Goal: Task Accomplishment & Management: Manage account settings

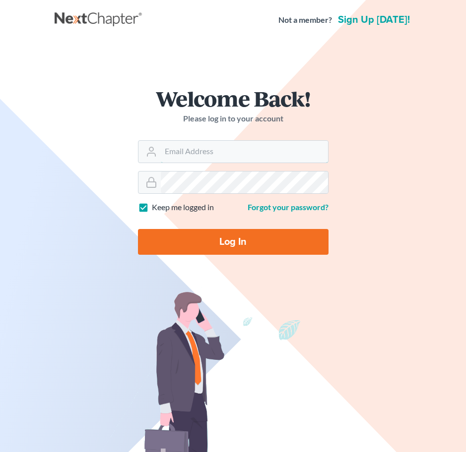
type input "[PERSON_NAME][EMAIL_ADDRESS][DOMAIN_NAME]"
click at [257, 245] on input "Log In" at bounding box center [233, 242] width 190 height 26
type input "Thinking..."
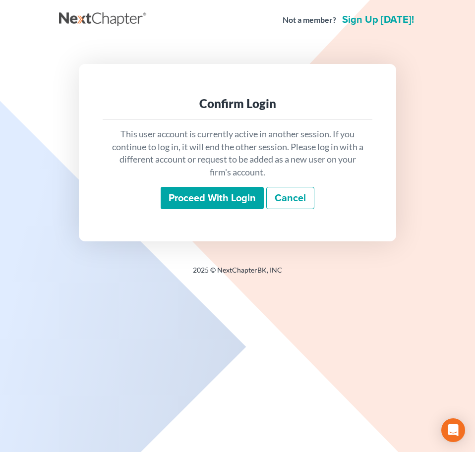
click at [209, 195] on input "Proceed with login" at bounding box center [212, 198] width 103 height 23
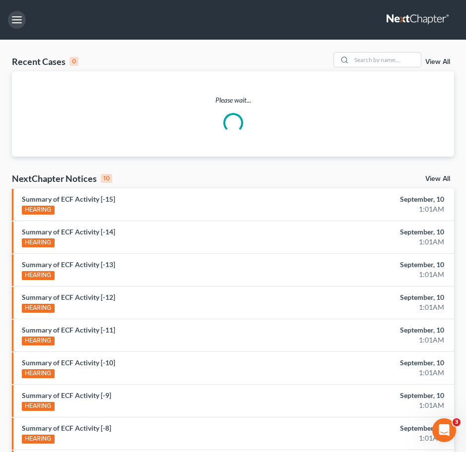
click at [22, 17] on button "button" at bounding box center [17, 20] width 18 height 18
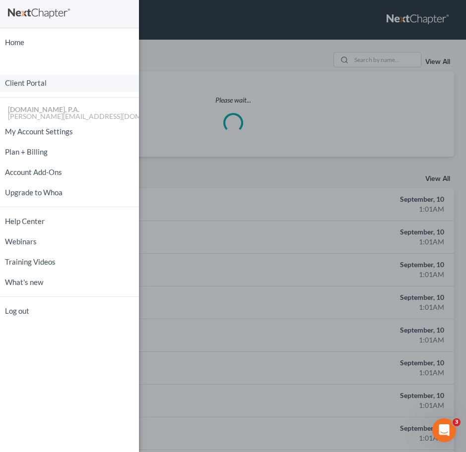
click at [61, 81] on link "Client Portal" at bounding box center [69, 82] width 139 height 17
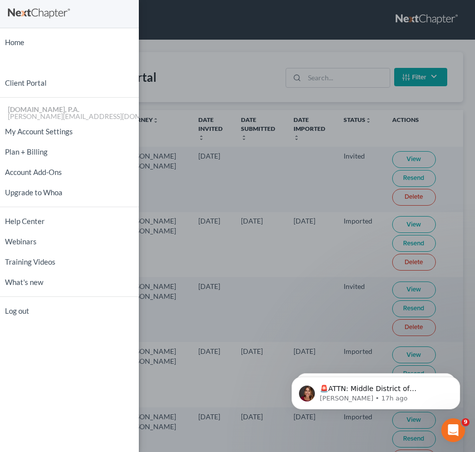
click at [336, 78] on div "Home New Case Client Portal [DOMAIN_NAME], P.A. [PERSON_NAME][EMAIL_ADDRESS][DO…" at bounding box center [237, 226] width 475 height 452
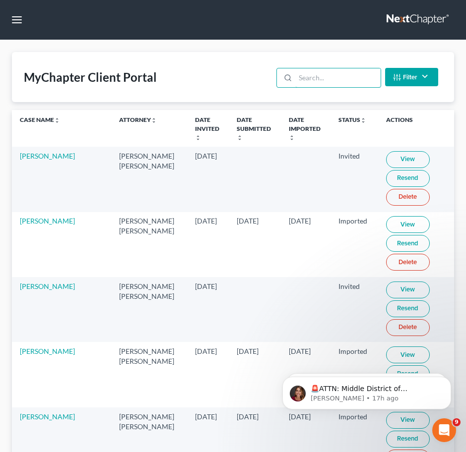
click at [322, 79] on input "search" at bounding box center [337, 77] width 85 height 19
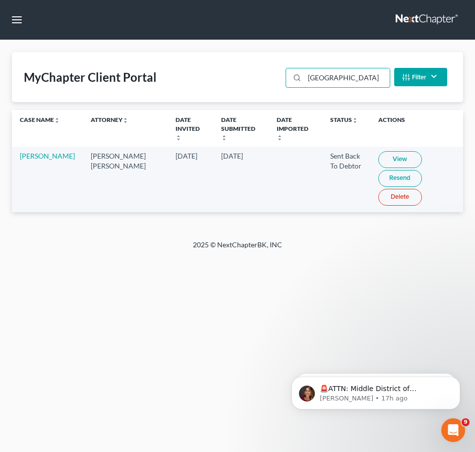
type input "[GEOGRAPHIC_DATA]"
click at [389, 151] on link "View" at bounding box center [400, 159] width 44 height 17
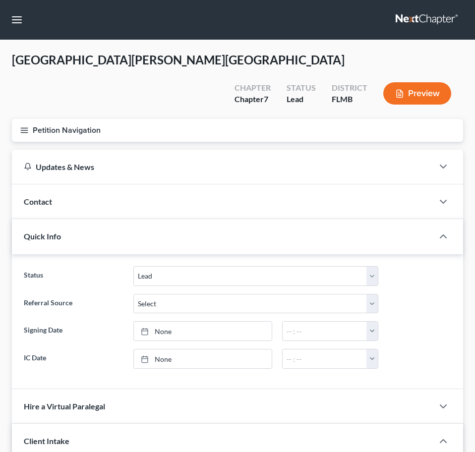
select select "4"
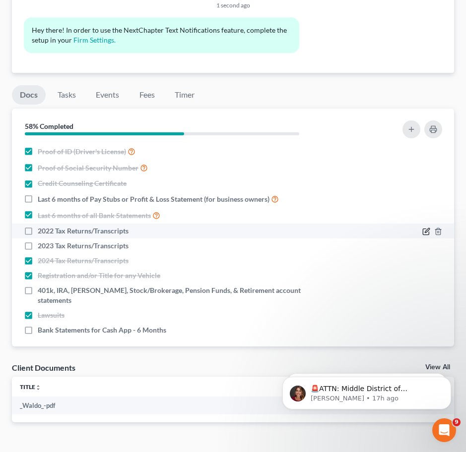
click at [427, 228] on icon "button" at bounding box center [426, 232] width 8 height 8
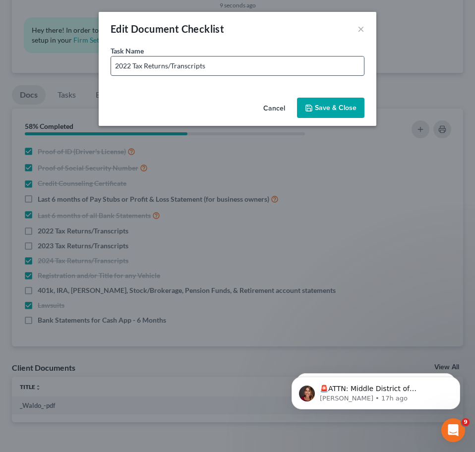
drag, startPoint x: 221, startPoint y: 68, endPoint x: 216, endPoint y: 68, distance: 5.0
click at [221, 68] on input "2022 Tax Returns/Transcripts" at bounding box center [237, 66] width 253 height 19
type input "2022 Tax Returns/Transcripts (Not Account Transcript)"
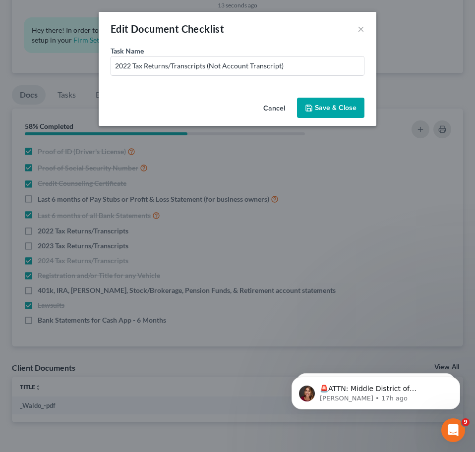
click at [344, 107] on button "Save & Close" at bounding box center [330, 108] width 67 height 21
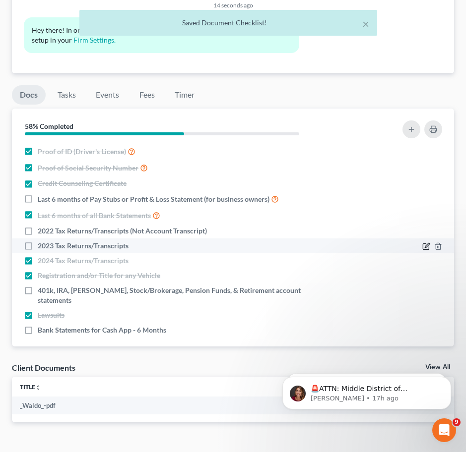
click at [427, 243] on icon "button" at bounding box center [427, 245] width 4 height 4
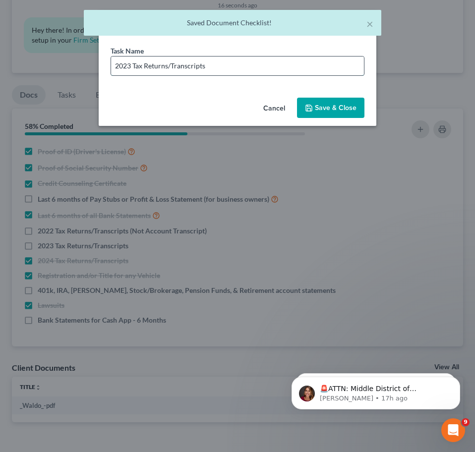
drag, startPoint x: 253, startPoint y: 68, endPoint x: 259, endPoint y: 74, distance: 8.1
click at [253, 68] on input "2023 Tax Returns/Transcripts" at bounding box center [237, 66] width 253 height 19
click at [218, 67] on input "2023 Tax Returns/Transcripts" at bounding box center [237, 66] width 253 height 19
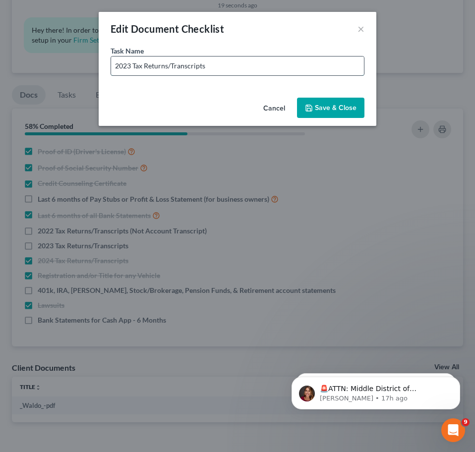
type input "2023 Tax Returns/Transcripts(Not Account Transcript)"
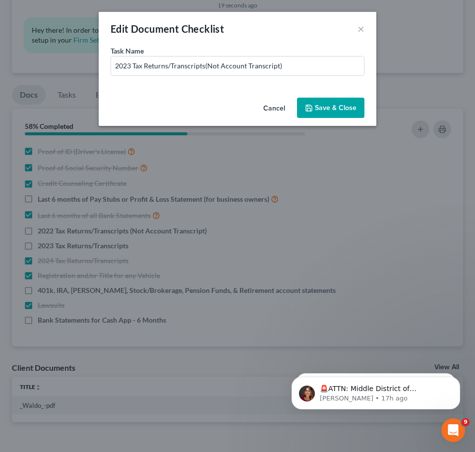
click at [334, 105] on button "Save & Close" at bounding box center [330, 108] width 67 height 21
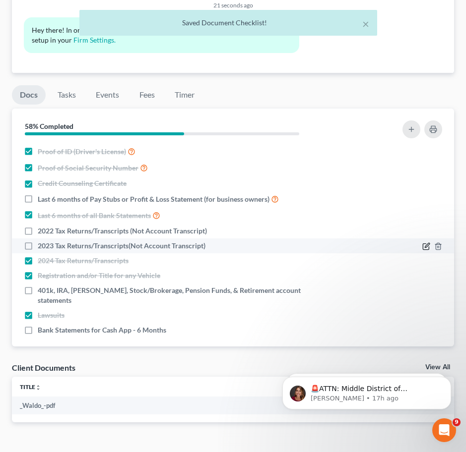
click at [426, 243] on icon "button" at bounding box center [426, 247] width 8 height 8
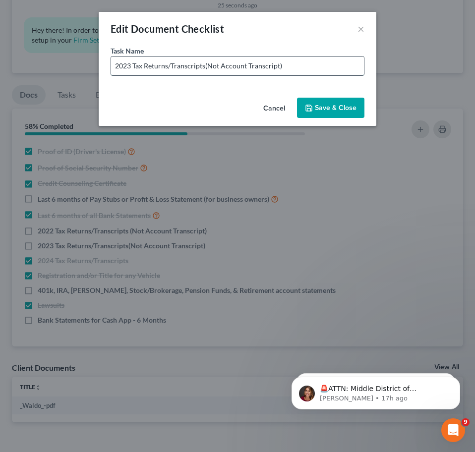
click at [206, 69] on input "2023 Tax Returns/Transcripts(Not Account Transcript)" at bounding box center [237, 66] width 253 height 19
click at [204, 69] on input "2023 Tax Returns/Transcripts(Not Account Transcript)" at bounding box center [237, 66] width 253 height 19
type input "2023 Tax Returns/Transcripts (Not Account Transcript)"
click at [318, 103] on button "Save & Close" at bounding box center [330, 108] width 67 height 21
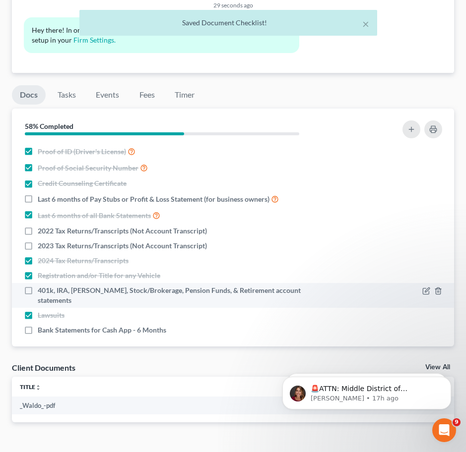
click at [38, 286] on label "401k, IRA, ROTH IRA, Stock/Brokerage, Pension Funds, & Retirement account state…" at bounding box center [186, 296] width 297 height 20
click at [42, 286] on input "401k, IRA, ROTH IRA, Stock/Brokerage, Pension Funds, & Retirement account state…" at bounding box center [45, 289] width 6 height 6
click at [38, 286] on label "401k, IRA, ROTH IRA, Stock/Brokerage, Pension Funds, & Retirement account state…" at bounding box center [186, 296] width 297 height 20
click at [42, 286] on input "401k, IRA, ROTH IRA, Stock/Brokerage, Pension Funds, & Retirement account state…" at bounding box center [45, 289] width 6 height 6
checkbox input "false"
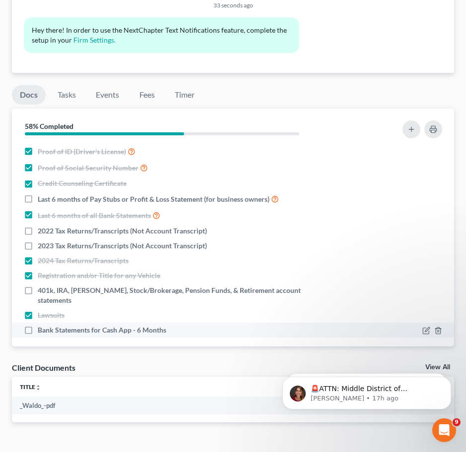
click at [38, 325] on label "Bank Statements for Cash App - 6 Months" at bounding box center [102, 330] width 128 height 10
click at [42, 325] on input "Bank Statements for Cash App - 6 Months" at bounding box center [45, 328] width 6 height 6
checkbox input "true"
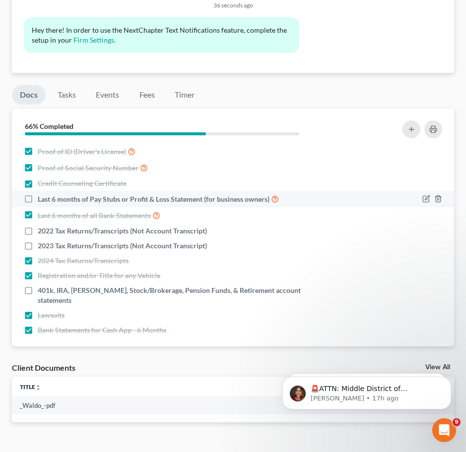
drag, startPoint x: 425, startPoint y: 183, endPoint x: 429, endPoint y: 169, distance: 14.4
click at [425, 191] on li "Last 6 months of Pay Stubs or Profit & Loss Statement (for business owners)" at bounding box center [233, 199] width 442 height 16
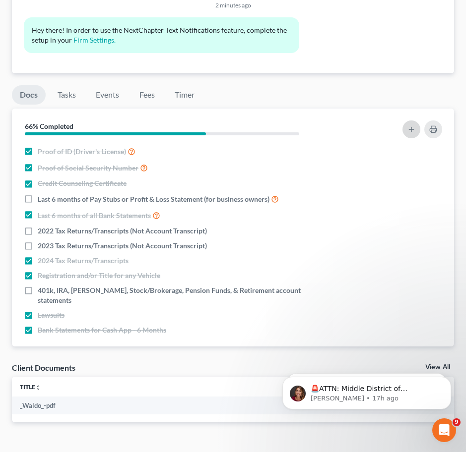
click at [410, 121] on button "button" at bounding box center [411, 130] width 18 height 18
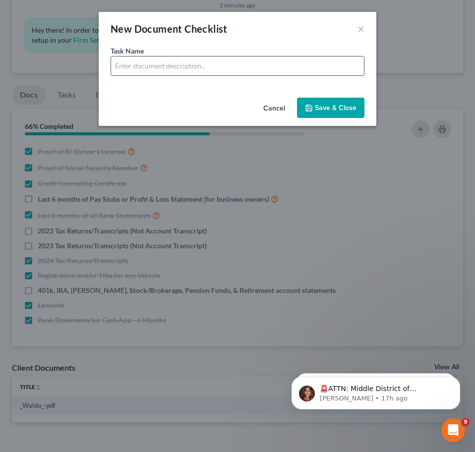
click at [193, 73] on input "text" at bounding box center [237, 66] width 253 height 19
drag, startPoint x: 180, startPoint y: 68, endPoint x: 419, endPoint y: 81, distance: 239.4
click at [417, 81] on div "New Document Checklist × Task Name * Bank Statements for Cash App - 6 Months Ca…" at bounding box center [237, 226] width 475 height 452
click at [258, 67] on input "Bank Statements for Account ending with 9535 - Last 6 Months" at bounding box center [237, 66] width 253 height 19
click at [257, 64] on input "Bank Statements for Account ending with 9535 - Last 6 Months" at bounding box center [237, 66] width 253 height 19
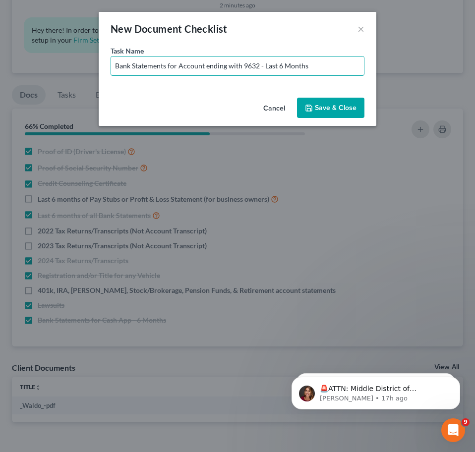
drag, startPoint x: 324, startPoint y: 66, endPoint x: 81, endPoint y: 77, distance: 242.8
click at [66, 83] on div "New Document Checklist × Task Name * Bank Statements for Account ending with 96…" at bounding box center [237, 226] width 475 height 452
type input "Bank Statements for Account ending with 9632 - Last 6 Months"
click at [314, 103] on button "Save & Close" at bounding box center [330, 108] width 67 height 21
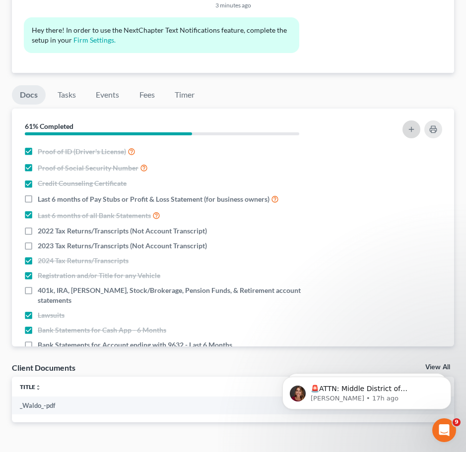
click at [411, 125] on icon "button" at bounding box center [411, 129] width 8 height 8
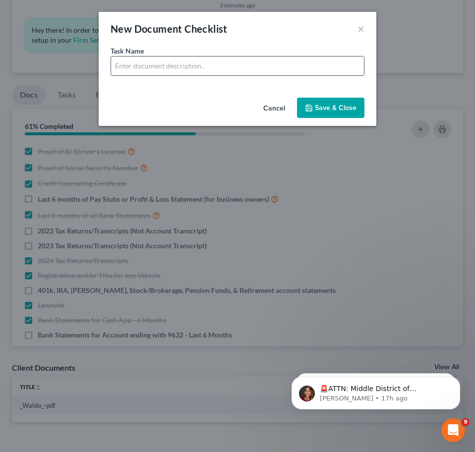
click at [190, 68] on input "text" at bounding box center [237, 66] width 253 height 19
paste input "Bank Statements for Account ending with 9632 - Last 6 Months"
click at [256, 65] on input "Bank Statements for Account ending with 9632 - Last 6 Months" at bounding box center [237, 66] width 253 height 19
type input "Bank Statements for Account ending with 7093 - Last 6 Months"
click at [330, 107] on button "Save & Close" at bounding box center [330, 108] width 67 height 21
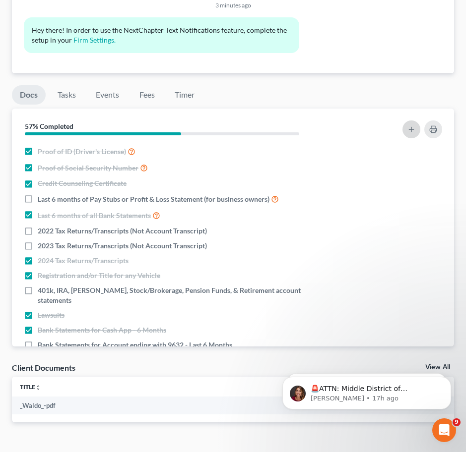
click at [404, 121] on button "button" at bounding box center [411, 130] width 18 height 18
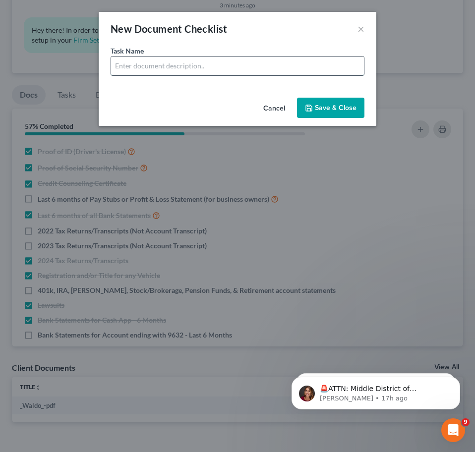
click at [159, 67] on input "text" at bounding box center [237, 66] width 253 height 19
paste input "Bank Statements for Account ending with 9632 - Last 6 Months"
drag, startPoint x: 258, startPoint y: 64, endPoint x: 243, endPoint y: 67, distance: 15.3
click at [243, 67] on input "Bank Statements for Account ending with 9632 - Last 6 Months" at bounding box center [237, 66] width 253 height 19
type input "Bank Statements for Account ending with 2673 - Last 6 Months"
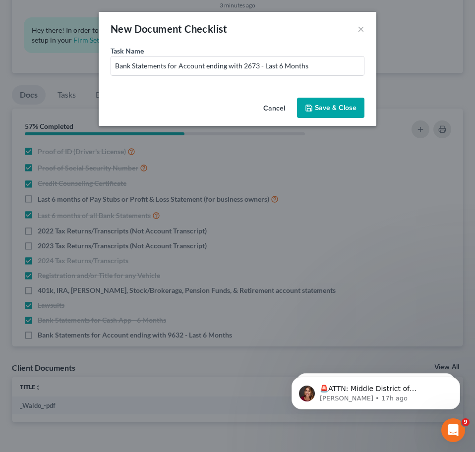
click at [336, 105] on button "Save & Close" at bounding box center [330, 108] width 67 height 21
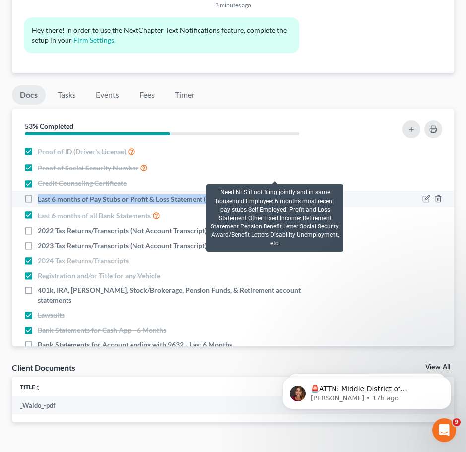
drag, startPoint x: 37, startPoint y: 174, endPoint x: 271, endPoint y: 178, distance: 234.6
click at [271, 193] on div "Last 6 months of Pay Stubs or Profit & Loss Statement (for business owners)" at bounding box center [179, 198] width 311 height 11
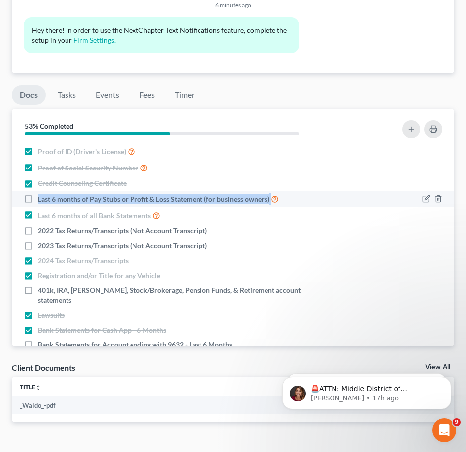
copy label "Last 6 months of Pay Stubs or Profit & Loss Statement (for business owners)"
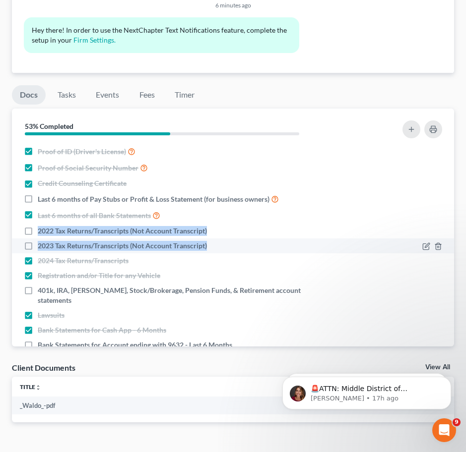
drag, startPoint x: 38, startPoint y: 206, endPoint x: 207, endPoint y: 226, distance: 170.3
click at [207, 226] on ul "Proof of ID (Driver's License) Proof of Social Security Number Credit Counselin…" at bounding box center [233, 262] width 426 height 239
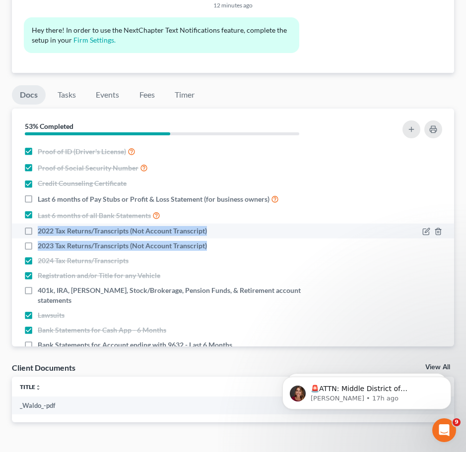
copy ul "2022 Tax Returns/Transcripts (Not Account Transcript) 2023 Tax Returns/Transcri…"
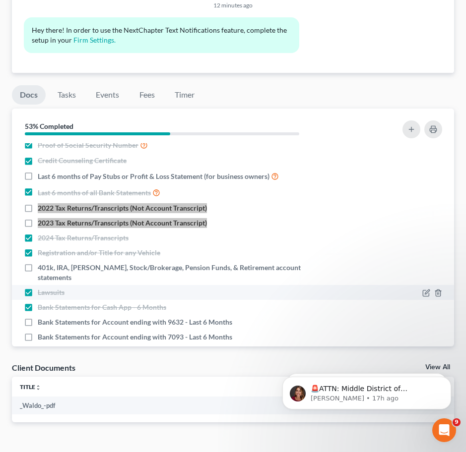
scroll to position [41, 0]
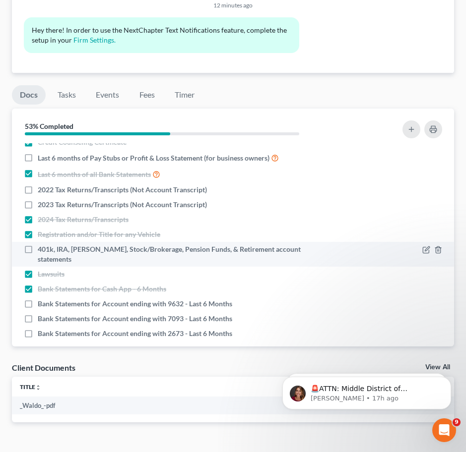
click at [38, 245] on label "401k, IRA, ROTH IRA, Stock/Brokerage, Pension Funds, & Retirement account state…" at bounding box center [186, 255] width 297 height 20
click at [42, 245] on input "401k, IRA, ROTH IRA, Stock/Brokerage, Pension Funds, & Retirement account state…" at bounding box center [45, 248] width 6 height 6
click at [38, 245] on label "401k, IRA, ROTH IRA, Stock/Brokerage, Pension Funds, & Retirement account state…" at bounding box center [186, 255] width 297 height 20
click at [42, 245] on input "401k, IRA, ROTH IRA, Stock/Brokerage, Pension Funds, & Retirement account state…" at bounding box center [45, 248] width 6 height 6
checkbox input "false"
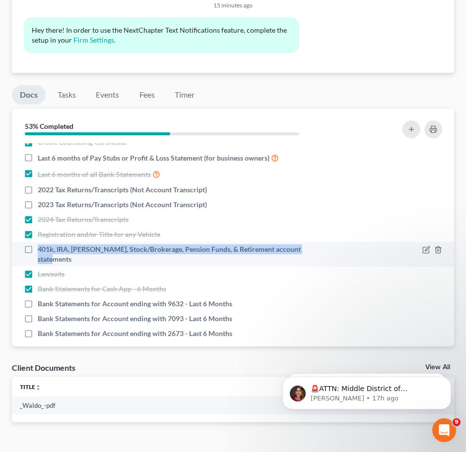
drag, startPoint x: 37, startPoint y: 227, endPoint x: 316, endPoint y: 228, distance: 279.7
click at [316, 245] on div "401k, IRA, ROTH IRA, Stock/Brokerage, Pension Funds, & Retirement account state…" at bounding box center [179, 255] width 311 height 20
copy span "401k, IRA, ROTH IRA, Stock/Brokerage, Pension Funds, & Retirement account state…"
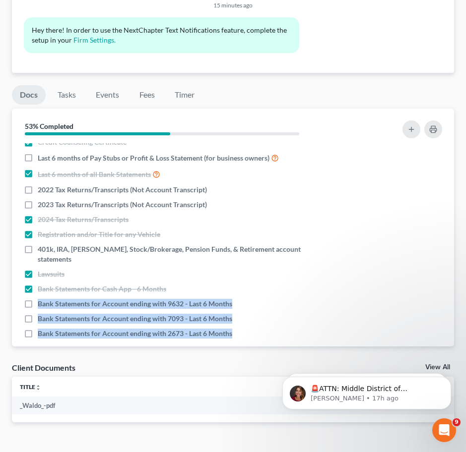
drag, startPoint x: 39, startPoint y: 268, endPoint x: 216, endPoint y: 311, distance: 182.2
click at [216, 311] on div "Nothing here yet! Proof of ID (Driver's License) Proof of Social Security Numbe…" at bounding box center [233, 244] width 442 height 203
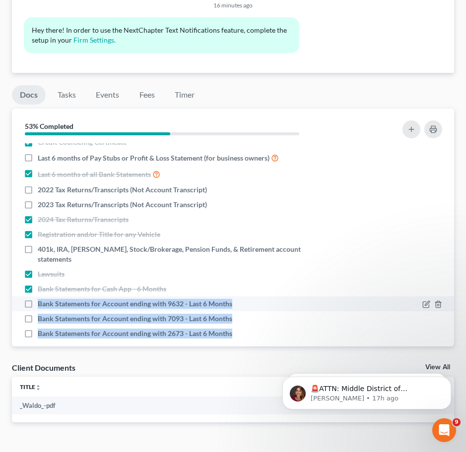
copy ul "Bank Statements for Account ending with 9632 - Last 6 Months Bank Statements fo…"
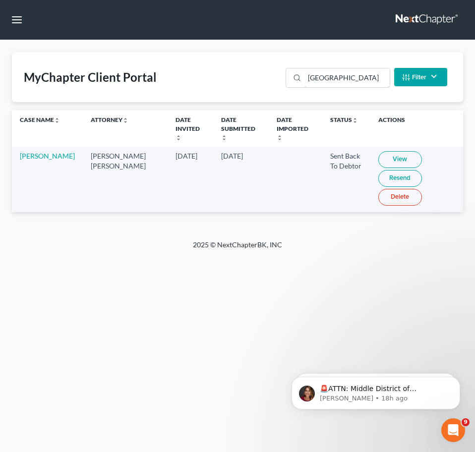
drag, startPoint x: 356, startPoint y: 79, endPoint x: 20, endPoint y: 29, distance: 339.9
click at [20, 29] on div "Home New Case Client Portal [DOMAIN_NAME], P.A. [PERSON_NAME][EMAIL_ADDRESS][DO…" at bounding box center [237, 226] width 475 height 452
click at [377, 152] on link "View" at bounding box center [399, 159] width 44 height 17
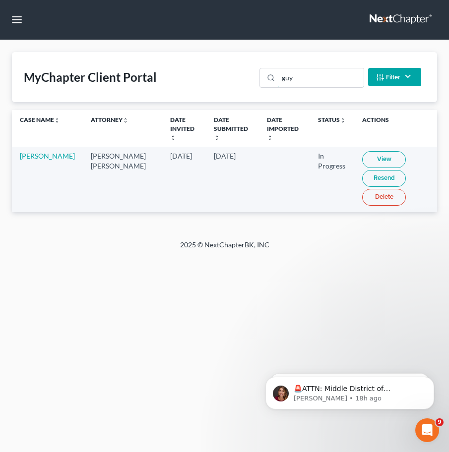
click at [196, 82] on div "MyChapter Client Portal guy Filter Status Filter... Invited In Progress Ready T…" at bounding box center [224, 77] width 425 height 50
click at [364, 151] on link "View" at bounding box center [384, 159] width 44 height 17
click at [362, 151] on link "View" at bounding box center [384, 159] width 44 height 17
drag, startPoint x: 321, startPoint y: 83, endPoint x: 16, endPoint y: 61, distance: 305.8
click at [139, 67] on div "MyChapter Client Portal holly Filter Status Filter... Invited In Progress Ready…" at bounding box center [224, 77] width 425 height 50
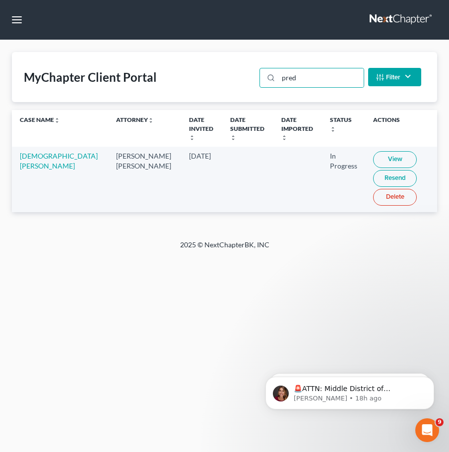
click at [373, 151] on link "View" at bounding box center [395, 159] width 44 height 17
drag, startPoint x: 324, startPoint y: 72, endPoint x: 260, endPoint y: 73, distance: 64.0
click at [261, 73] on div "pred" at bounding box center [311, 78] width 104 height 20
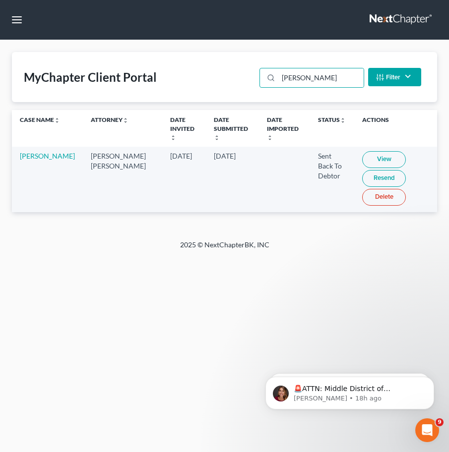
click at [363, 151] on link "View" at bounding box center [384, 159] width 44 height 17
drag, startPoint x: 314, startPoint y: 79, endPoint x: 25, endPoint y: 58, distance: 290.4
click at [124, 59] on div "MyChapter Client Portal tuitt Filter Status Filter... Invited In Progress Ready…" at bounding box center [224, 77] width 425 height 50
click at [371, 153] on link "View" at bounding box center [384, 159] width 44 height 17
drag, startPoint x: 310, startPoint y: 83, endPoint x: 164, endPoint y: 70, distance: 147.3
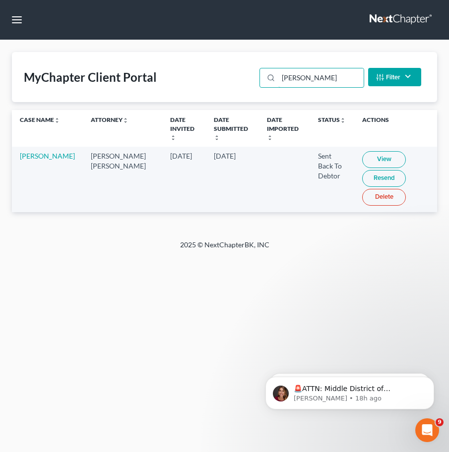
click at [249, 70] on div "MyChapter Client Portal gass Filter Status Filter... Invited In Progress Ready …" at bounding box center [224, 77] width 425 height 50
type input "carter"
click at [362, 153] on link "View" at bounding box center [384, 159] width 44 height 17
drag, startPoint x: 326, startPoint y: 80, endPoint x: 122, endPoint y: 68, distance: 204.7
click at [223, 71] on div "MyChapter Client Portal carter Filter Status Filter... Invited In Progress Read…" at bounding box center [224, 77] width 425 height 50
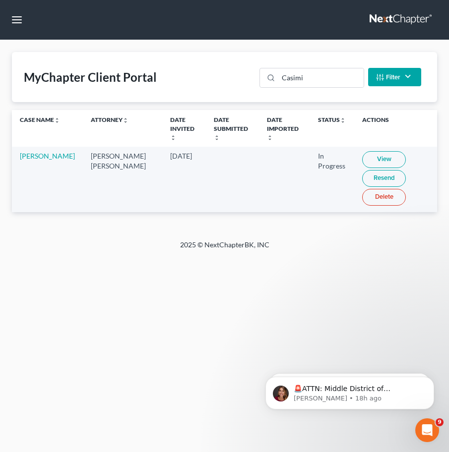
click at [362, 151] on link "View" at bounding box center [384, 159] width 44 height 17
drag, startPoint x: 322, startPoint y: 78, endPoint x: 5, endPoint y: 48, distance: 318.4
click at [146, 61] on div "MyChapter Client Portal Casimi Filter Status Filter... Invited In Progress Read…" at bounding box center [224, 77] width 425 height 50
click at [362, 151] on link "View" at bounding box center [384, 159] width 44 height 17
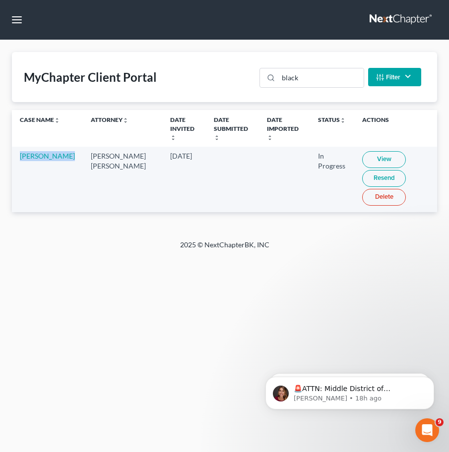
drag, startPoint x: 47, startPoint y: 163, endPoint x: 15, endPoint y: 148, distance: 35.3
click at [15, 148] on td "[PERSON_NAME]" at bounding box center [47, 179] width 71 height 65
copy link "[PERSON_NAME]"
drag, startPoint x: 319, startPoint y: 80, endPoint x: 104, endPoint y: 79, distance: 215.2
click at [114, 79] on div "MyChapter Client Portal black Filter Status Filter... Invited In Progress Ready…" at bounding box center [224, 77] width 425 height 50
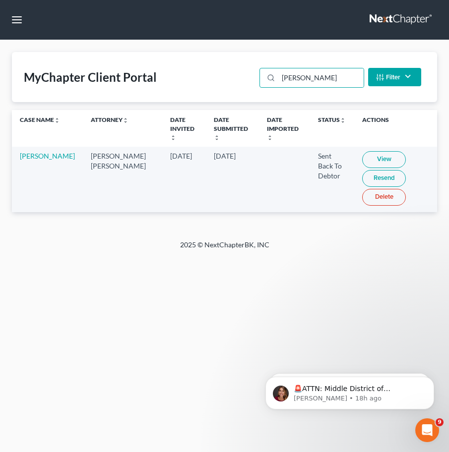
click at [362, 151] on link "View" at bounding box center [384, 159] width 44 height 17
drag, startPoint x: 318, startPoint y: 78, endPoint x: 121, endPoint y: 70, distance: 197.5
click at [222, 73] on div "MyChapter Client Portal burry Filter Status Filter... Invited In Progress Ready…" at bounding box center [224, 77] width 425 height 50
click at [366, 154] on link "View" at bounding box center [384, 159] width 44 height 17
drag, startPoint x: 19, startPoint y: 143, endPoint x: 49, endPoint y: 160, distance: 34.2
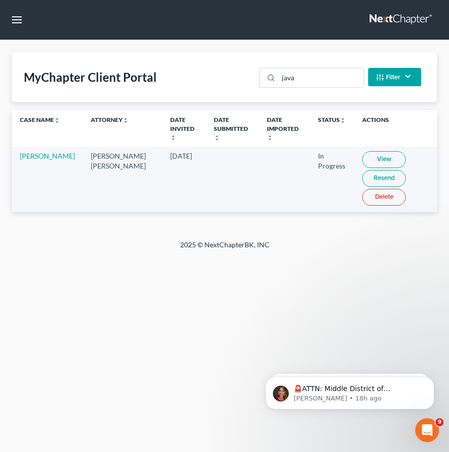
click at [49, 160] on td "[PERSON_NAME]" at bounding box center [47, 179] width 71 height 65
copy link "[PERSON_NAME]"
drag, startPoint x: 329, startPoint y: 78, endPoint x: 92, endPoint y: 62, distance: 237.6
click at [164, 65] on div "MyChapter Client Portal java Filter Status Filter... Invited In Progress Ready …" at bounding box center [224, 77] width 425 height 50
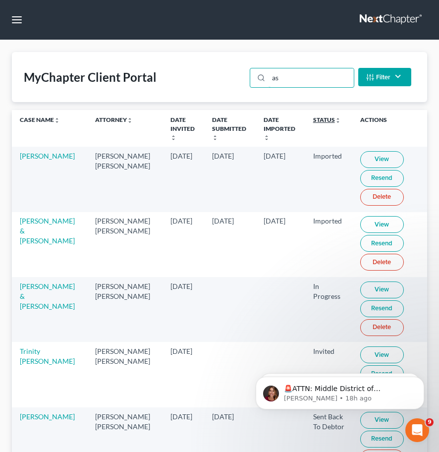
type input "a"
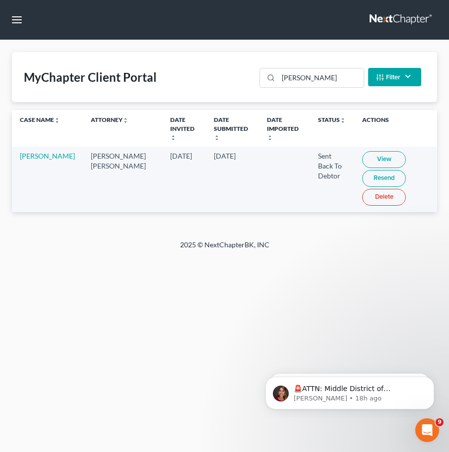
click at [362, 151] on link "View" at bounding box center [384, 159] width 44 height 17
drag, startPoint x: 327, startPoint y: 81, endPoint x: 75, endPoint y: 78, distance: 251.5
click at [157, 78] on div "MyChapter Client Portal hector Filter Status Filter... Invited In Progress Read…" at bounding box center [224, 77] width 425 height 50
type input "kluver"
